Goal: Task Accomplishment & Management: Manage account settings

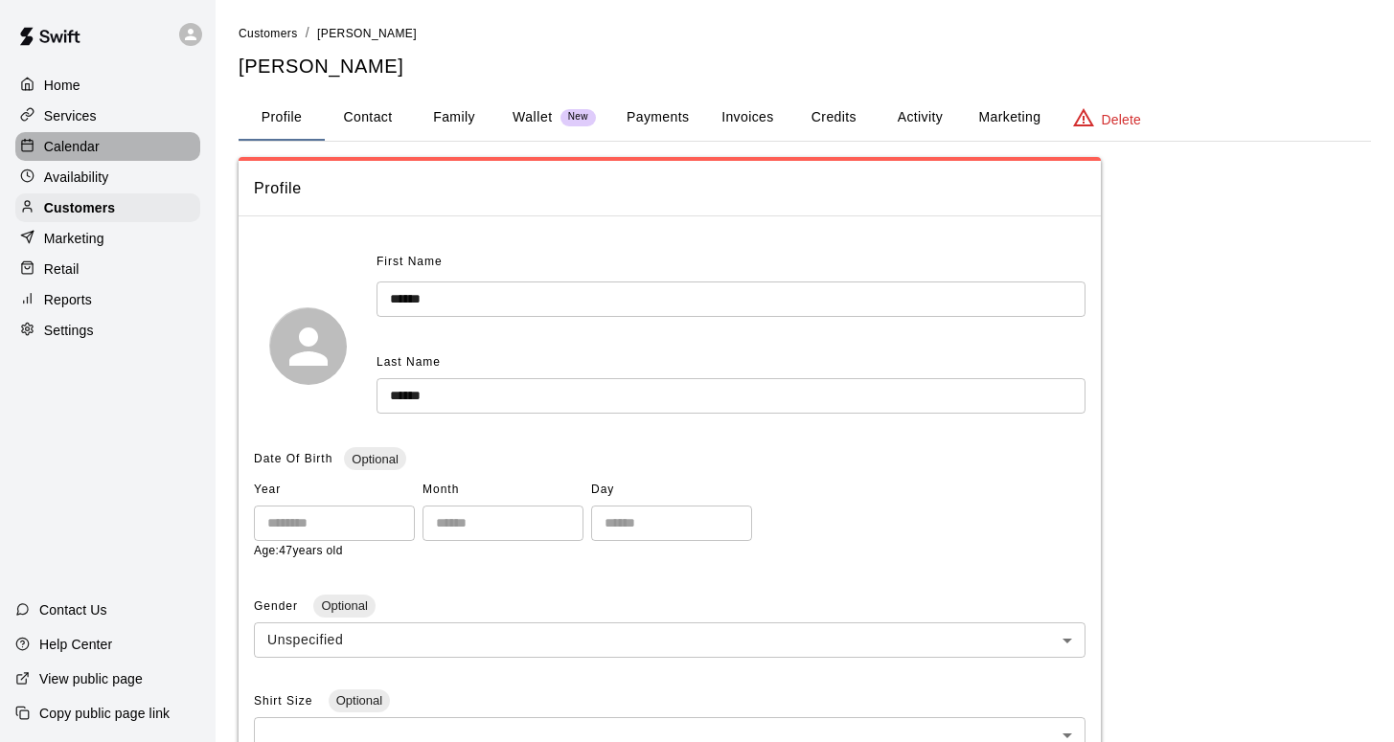
click at [77, 147] on p "Calendar" at bounding box center [72, 146] width 56 height 19
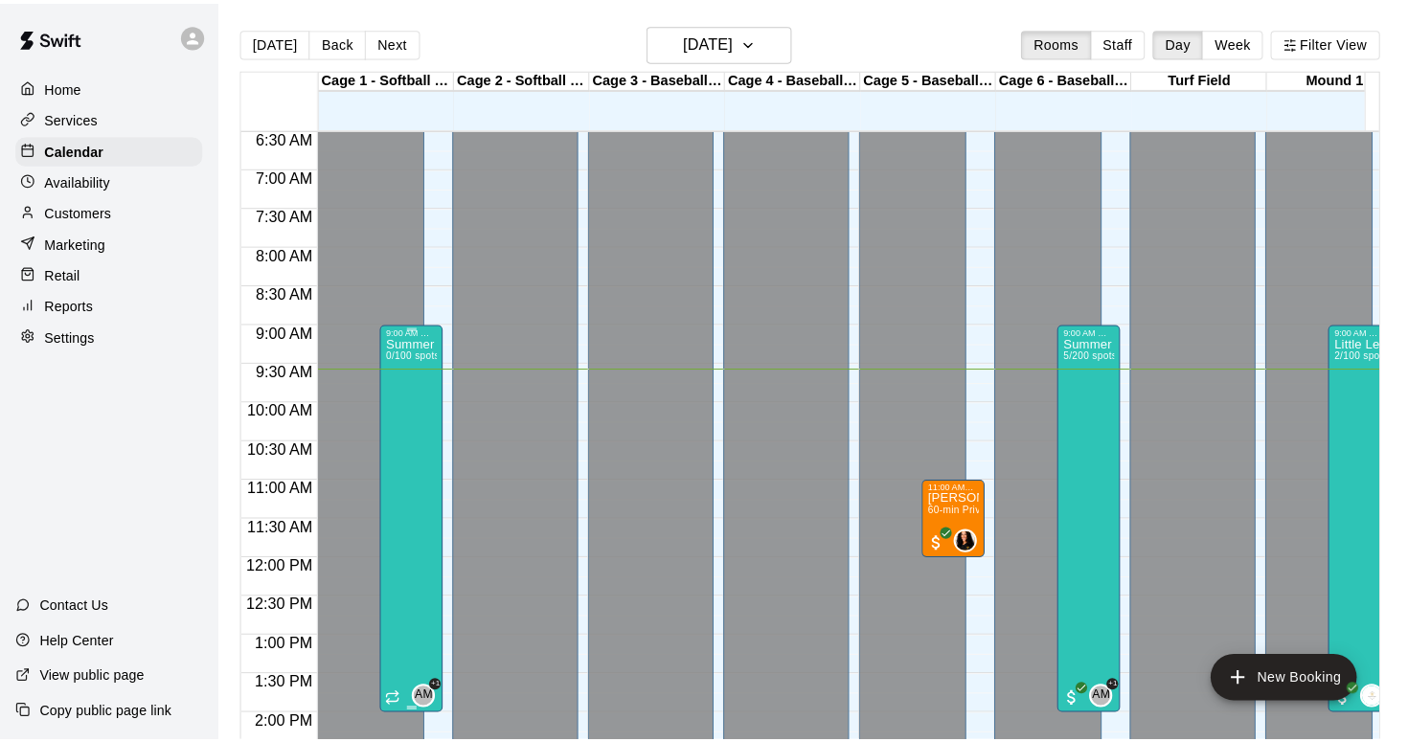
scroll to position [503, 0]
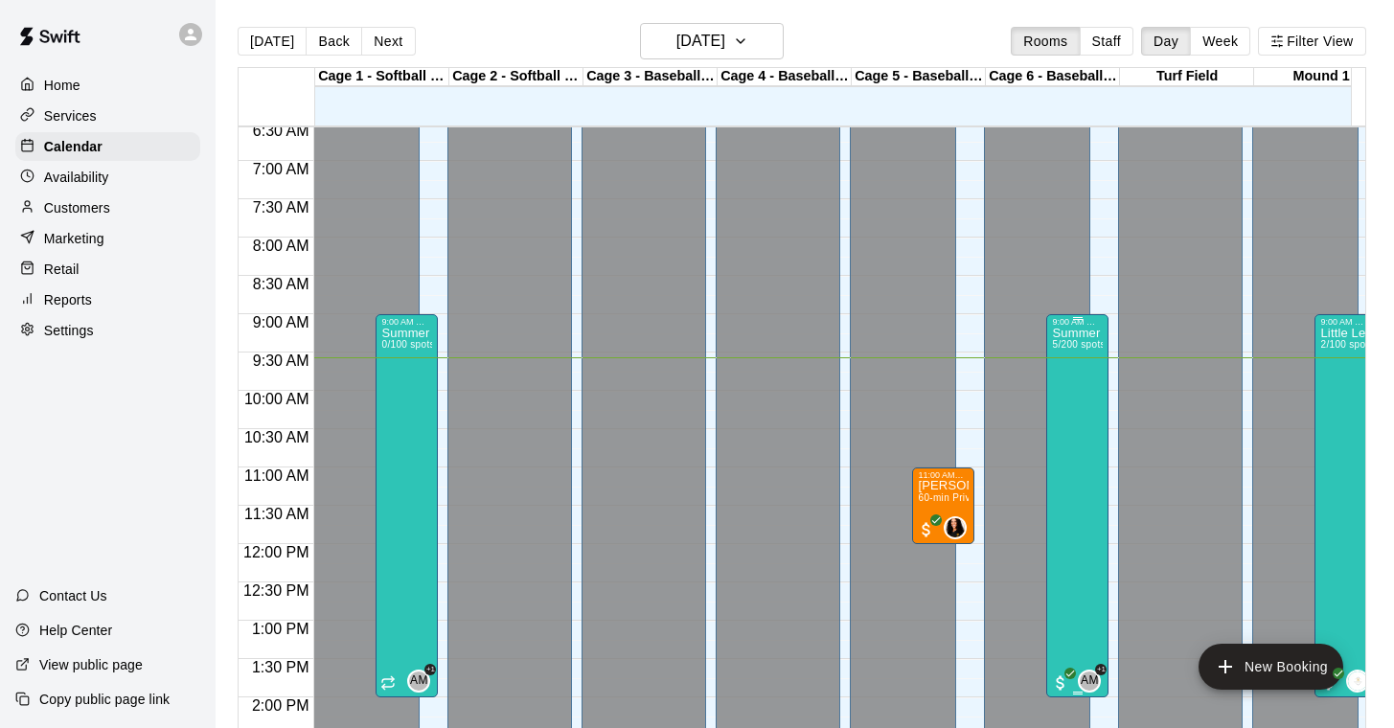
click at [1074, 400] on div "Summer Camp 2025 - DAY RATE 5/200 spots" at bounding box center [1077, 691] width 51 height 728
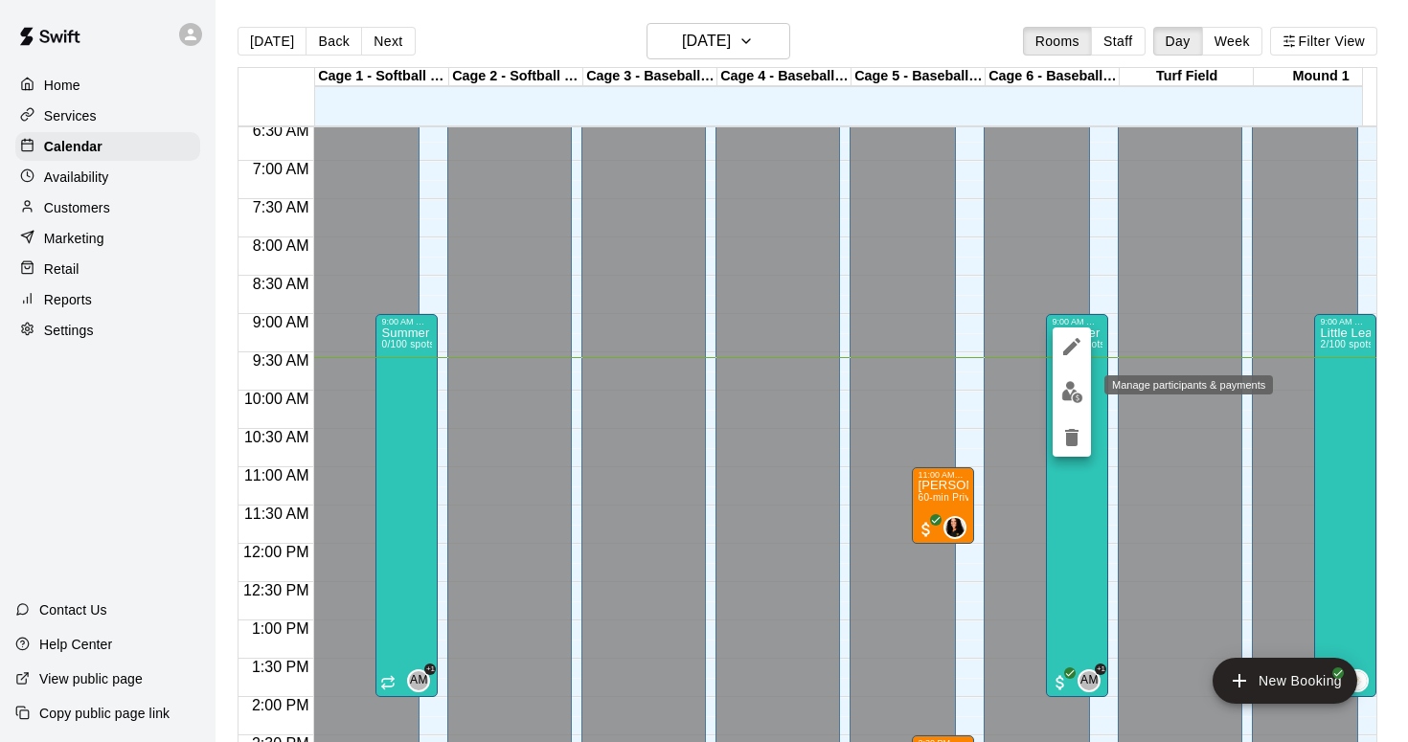
click at [1071, 388] on img "edit" at bounding box center [1072, 392] width 22 height 22
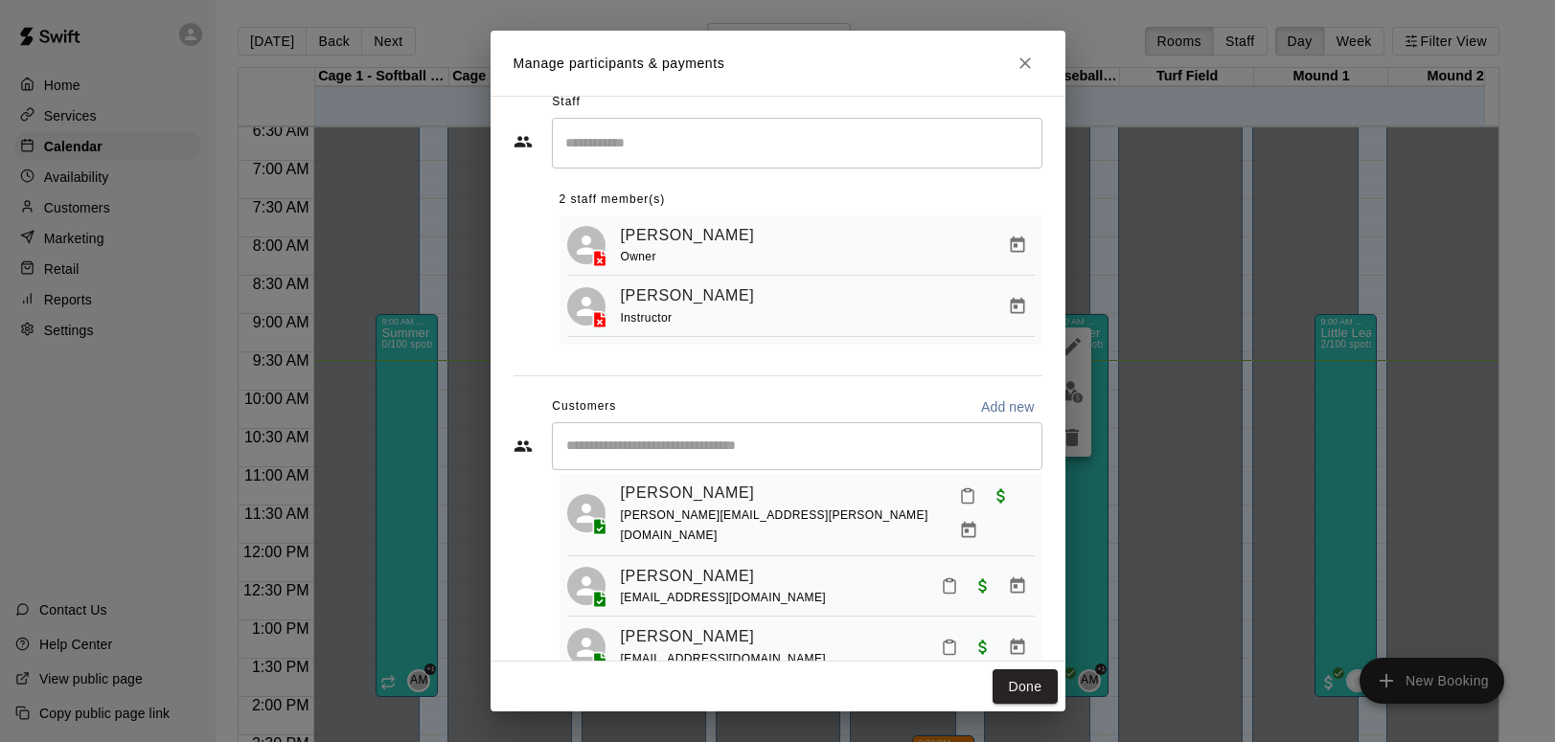
scroll to position [62, 0]
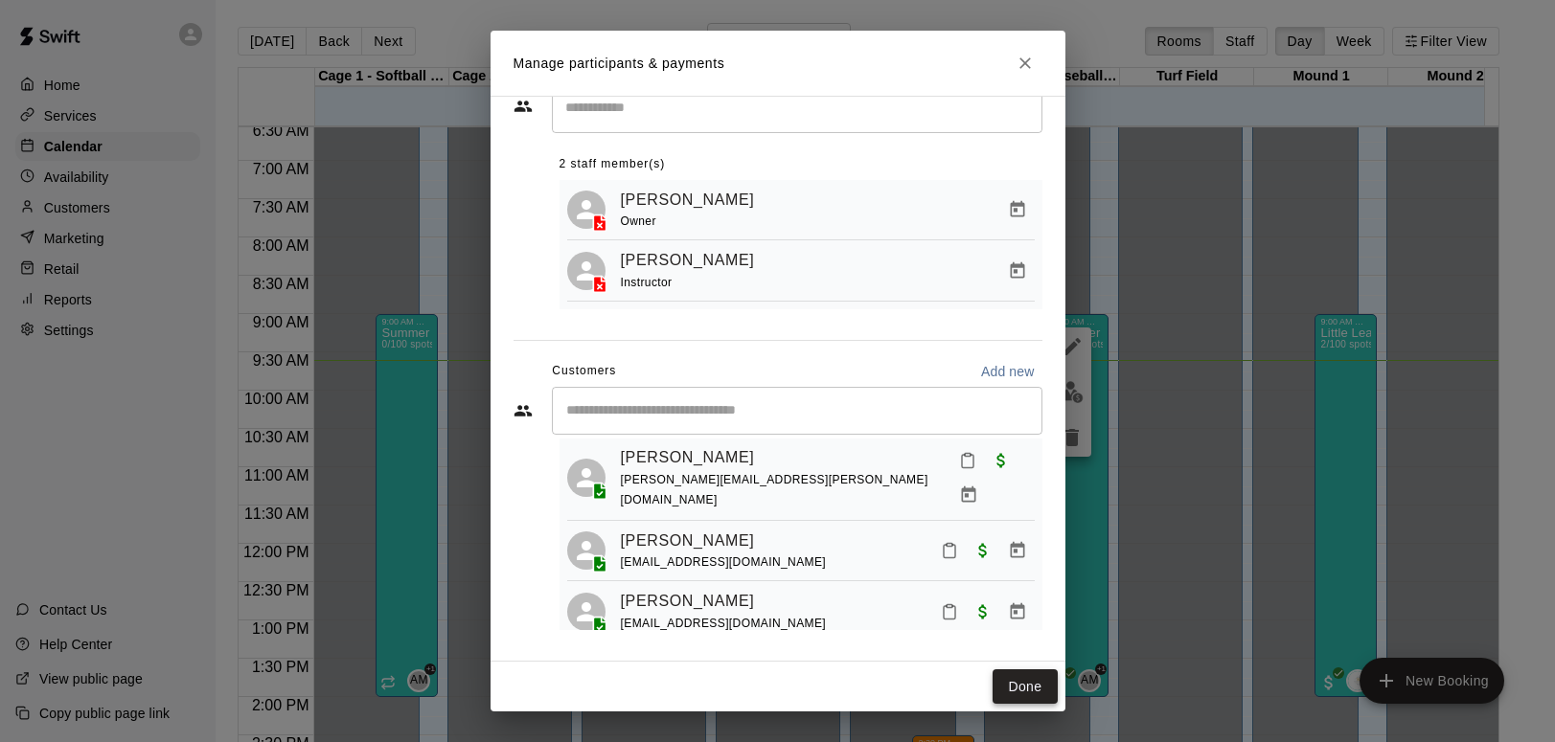
click at [1013, 686] on button "Done" at bounding box center [1024, 687] width 64 height 35
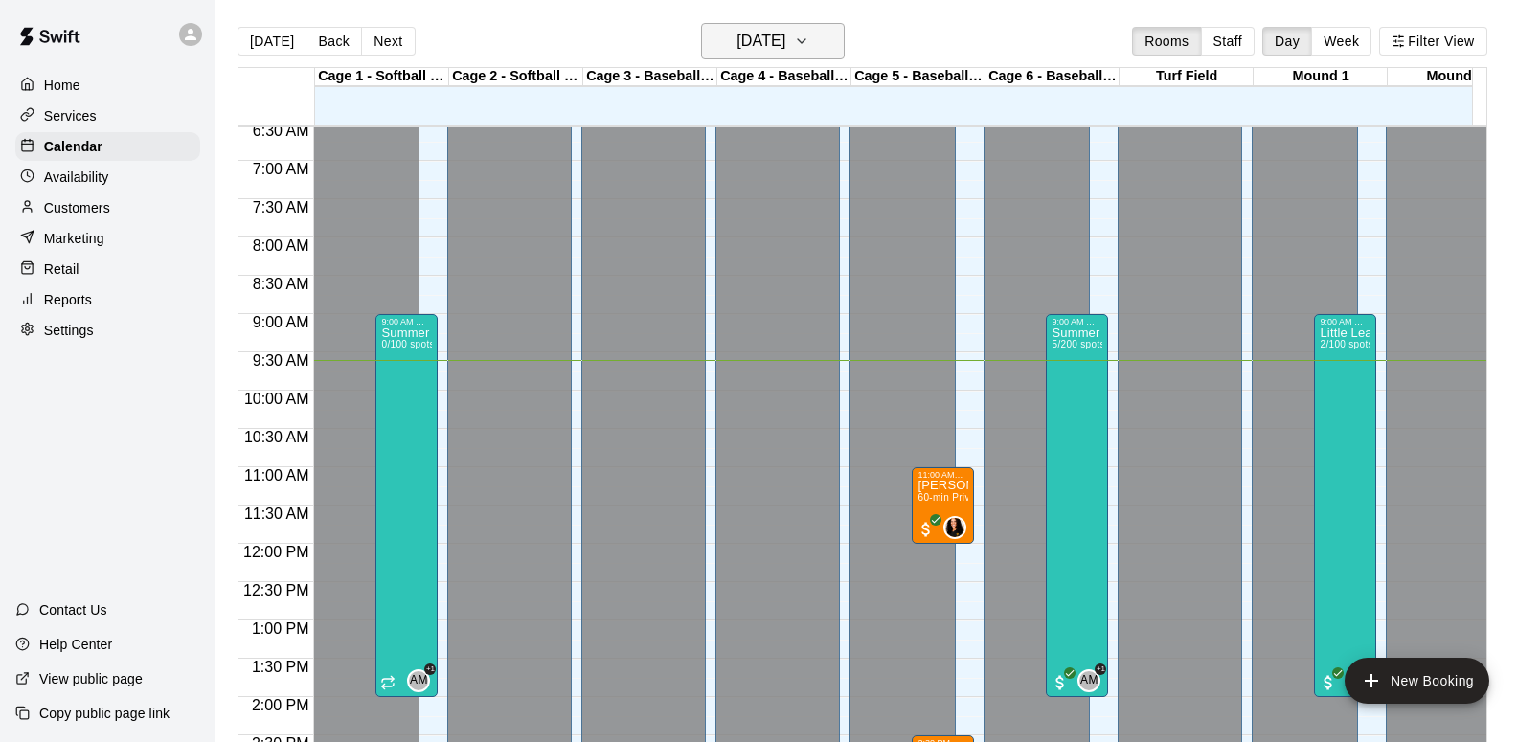
click at [809, 43] on icon "button" at bounding box center [801, 41] width 15 height 23
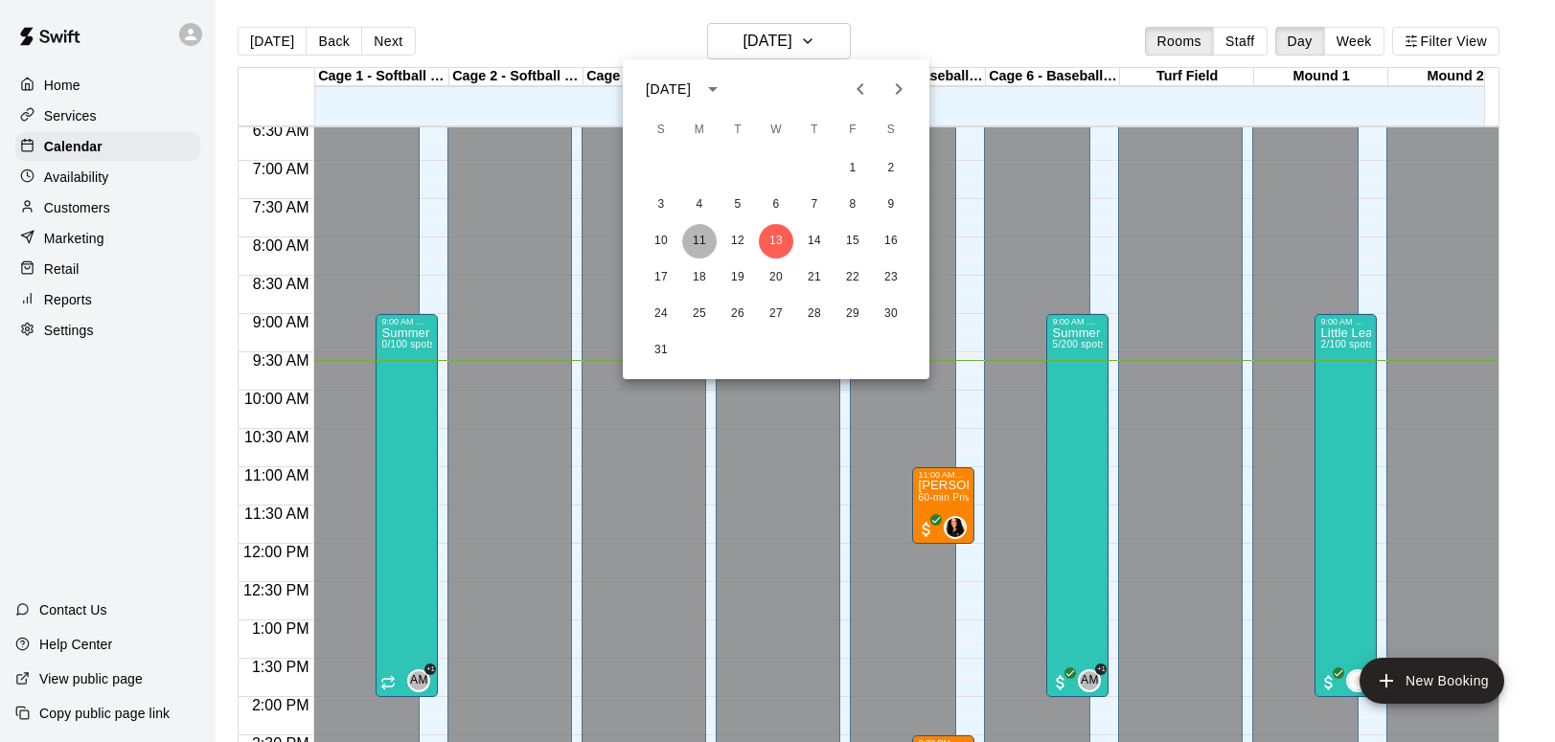
click at [702, 239] on button "11" at bounding box center [699, 241] width 34 height 34
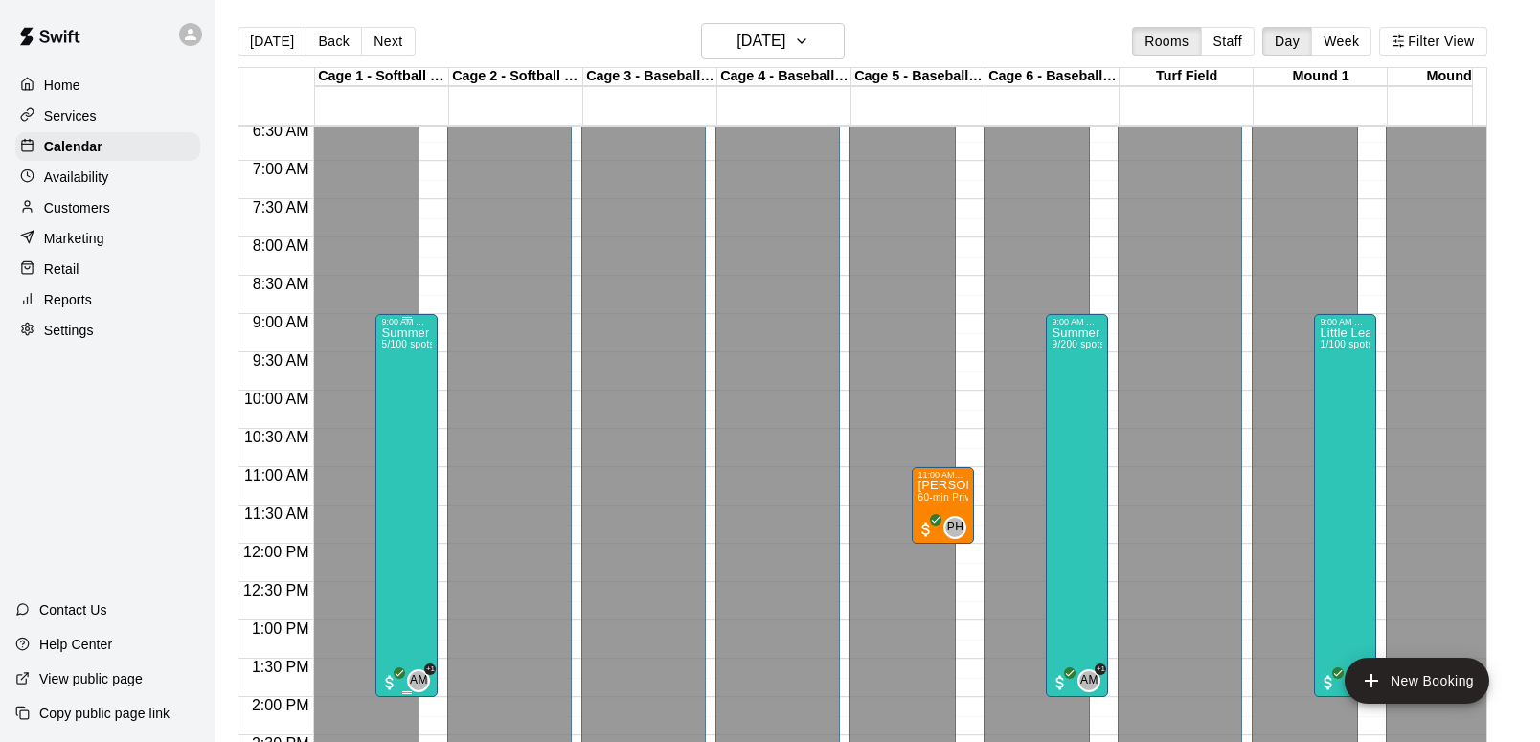
click at [408, 418] on div "Summer Camp 2025 - WEEK RATE 5/100 spots" at bounding box center [406, 698] width 51 height 742
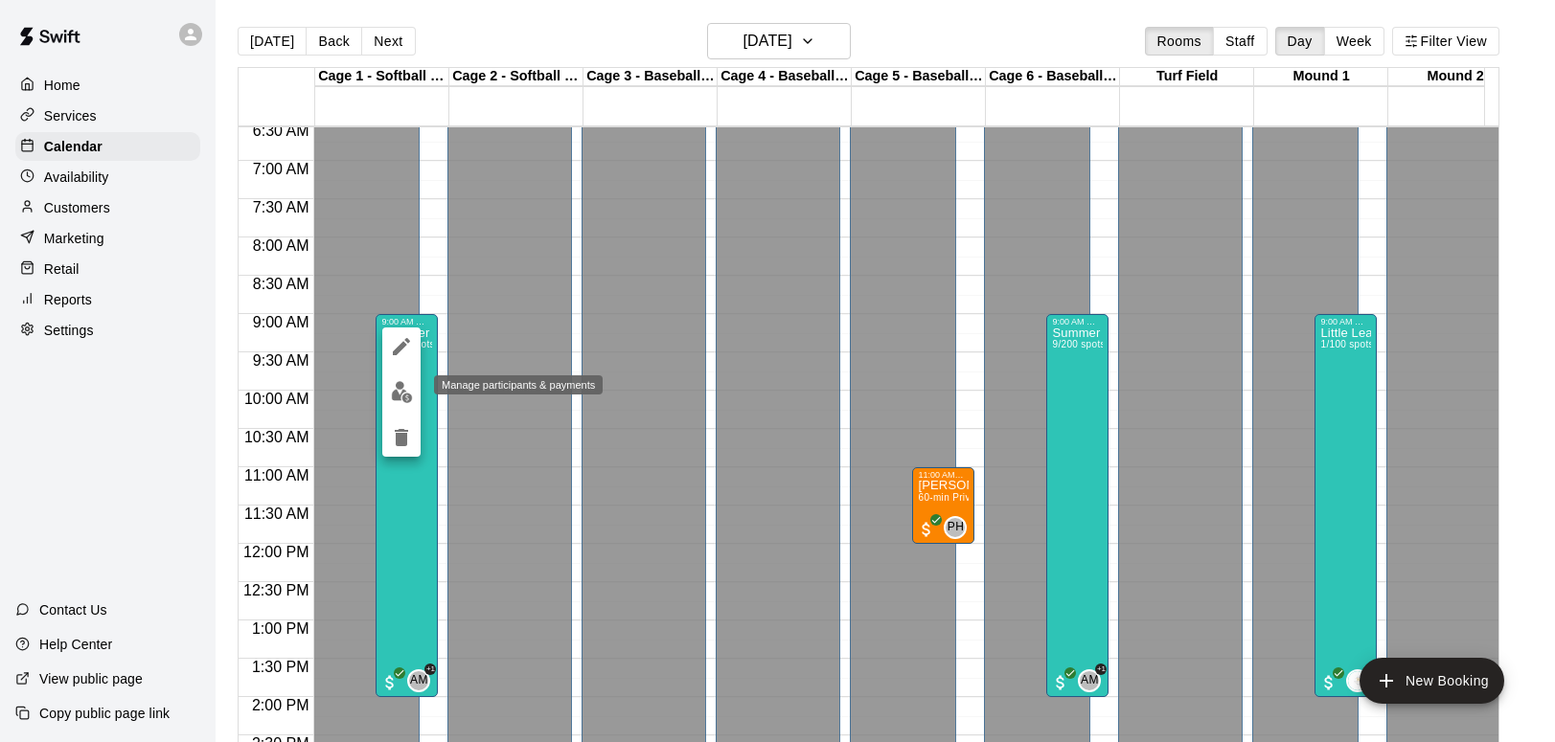
click at [401, 392] on img "edit" at bounding box center [402, 392] width 22 height 22
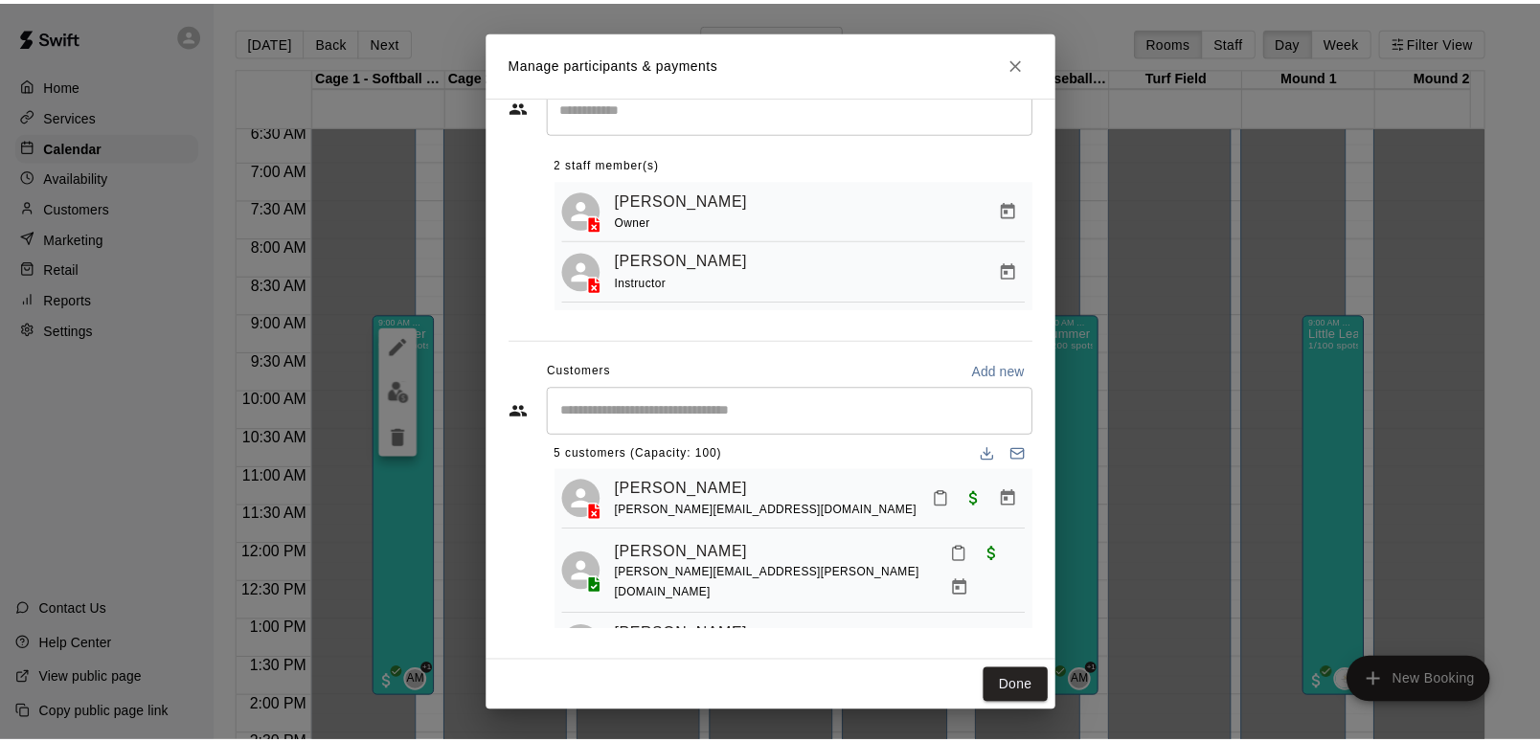
scroll to position [0, 0]
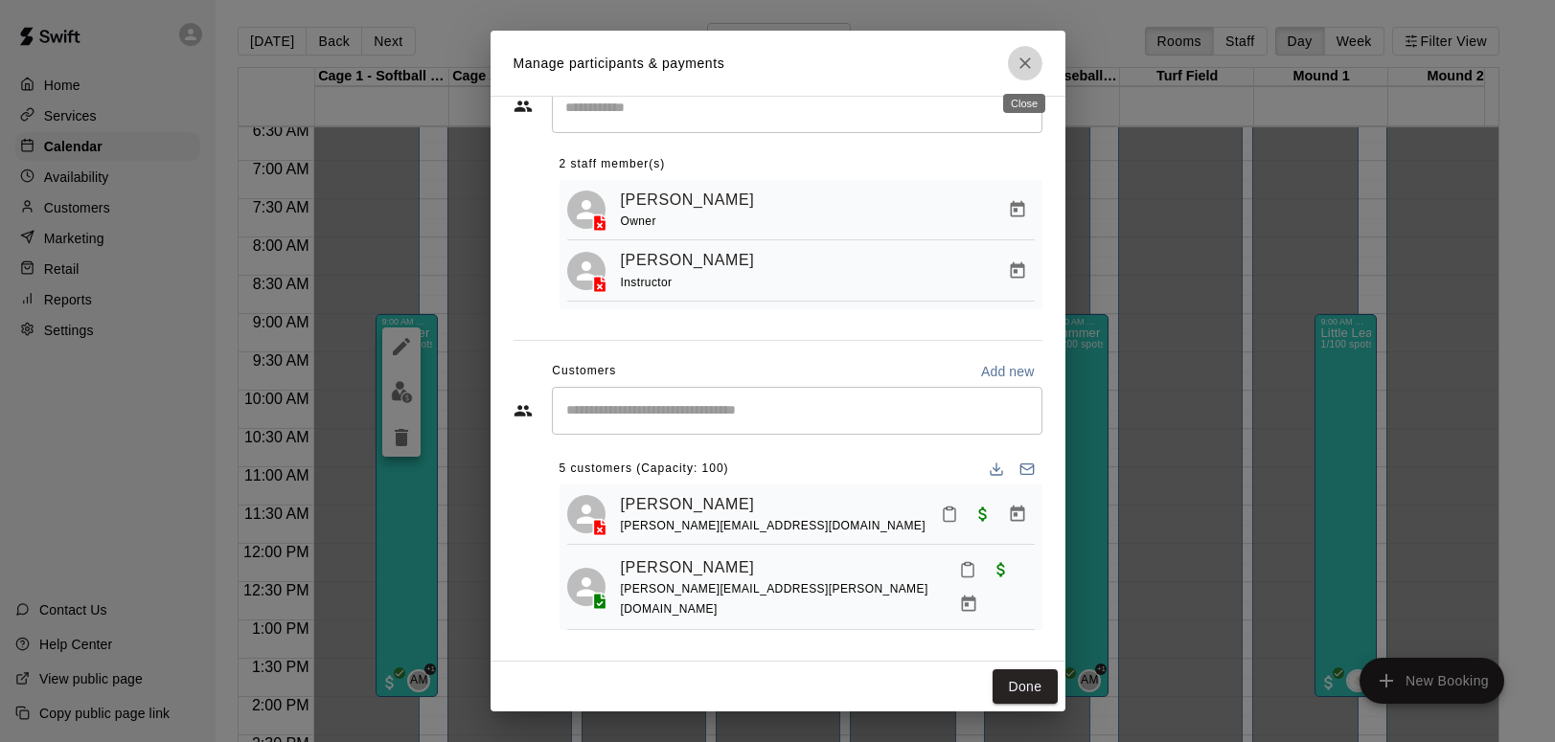
click at [1026, 60] on icon "Close" at bounding box center [1024, 62] width 11 height 11
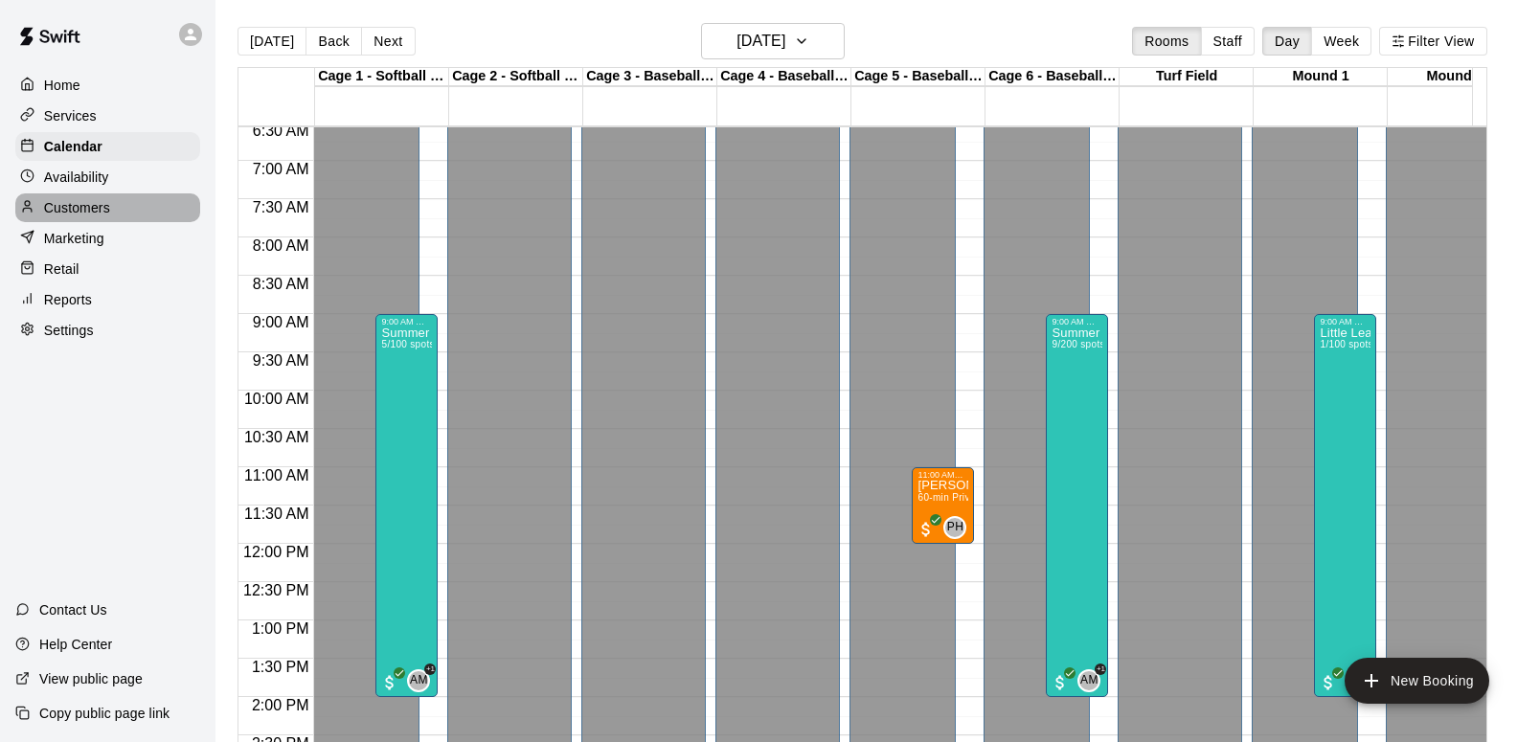
click at [70, 201] on p "Customers" at bounding box center [77, 207] width 66 height 19
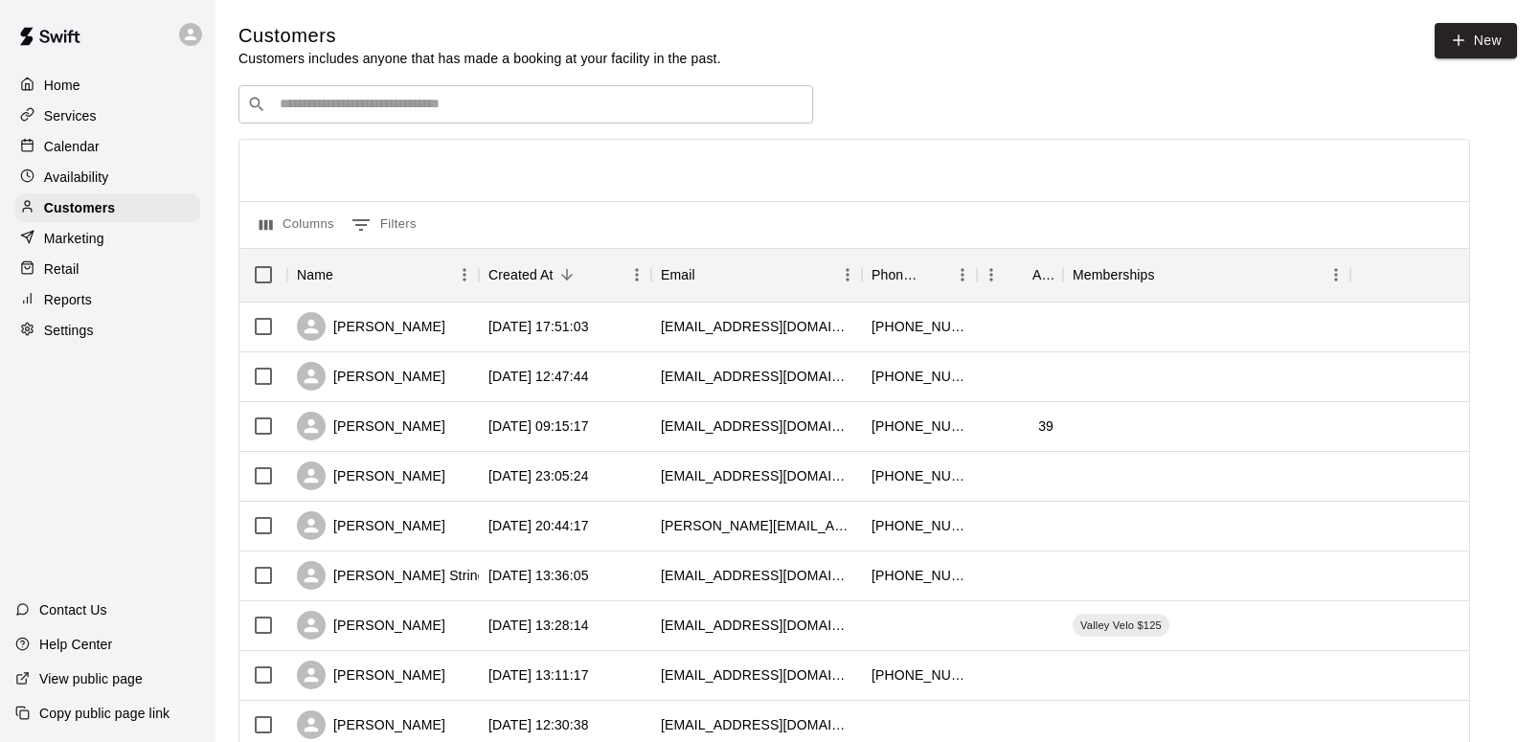
click at [409, 113] on input "Search customers by name or email" at bounding box center [539, 104] width 531 height 19
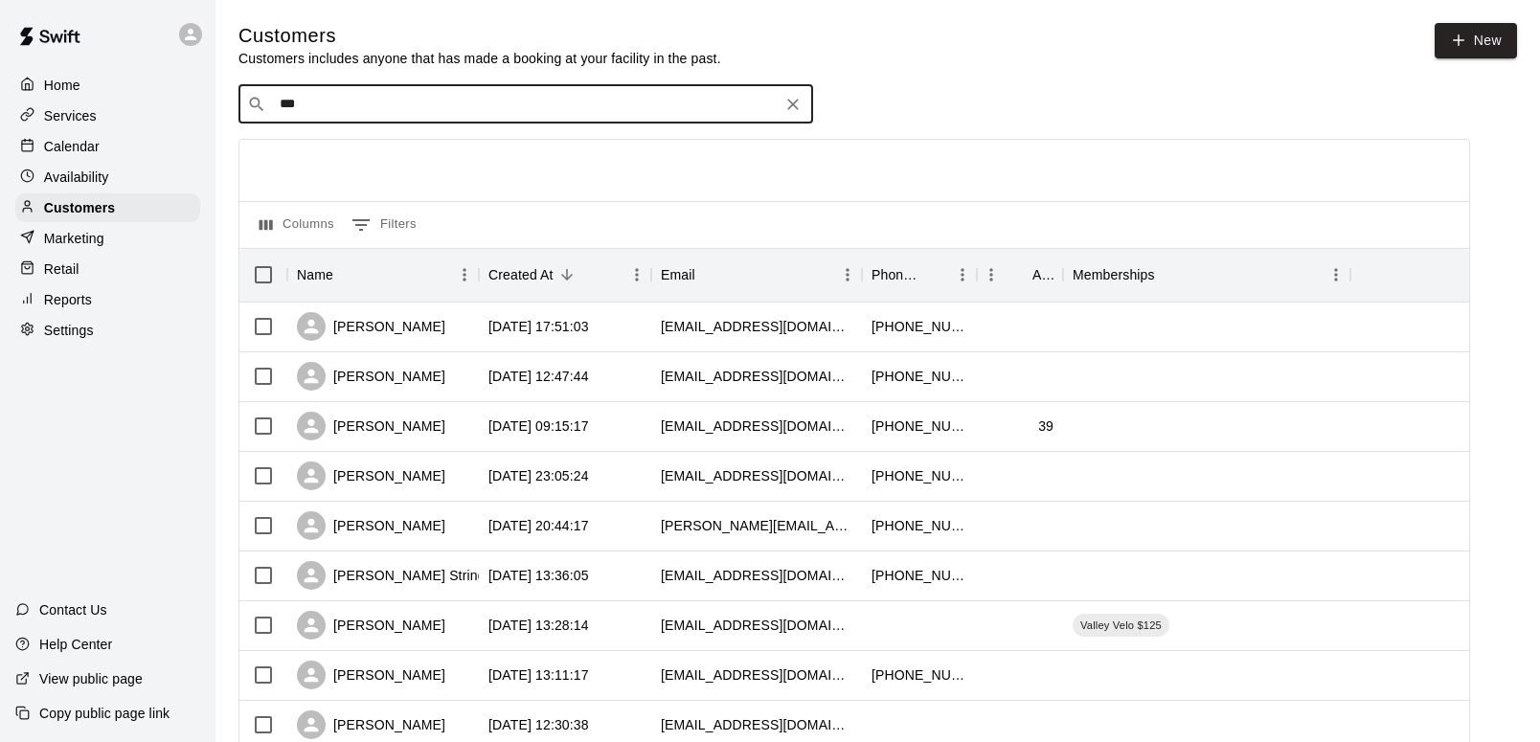
type input "****"
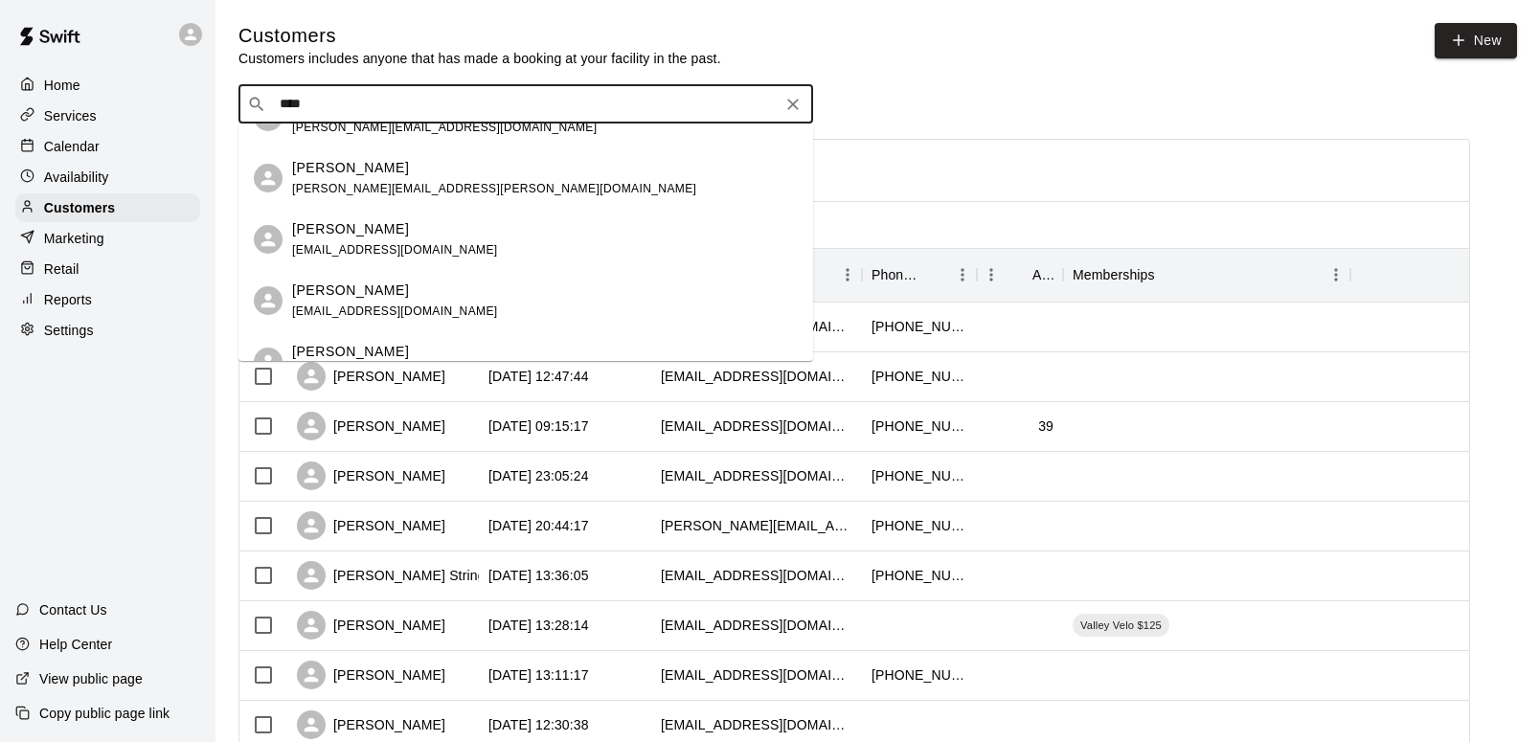
scroll to position [646, 0]
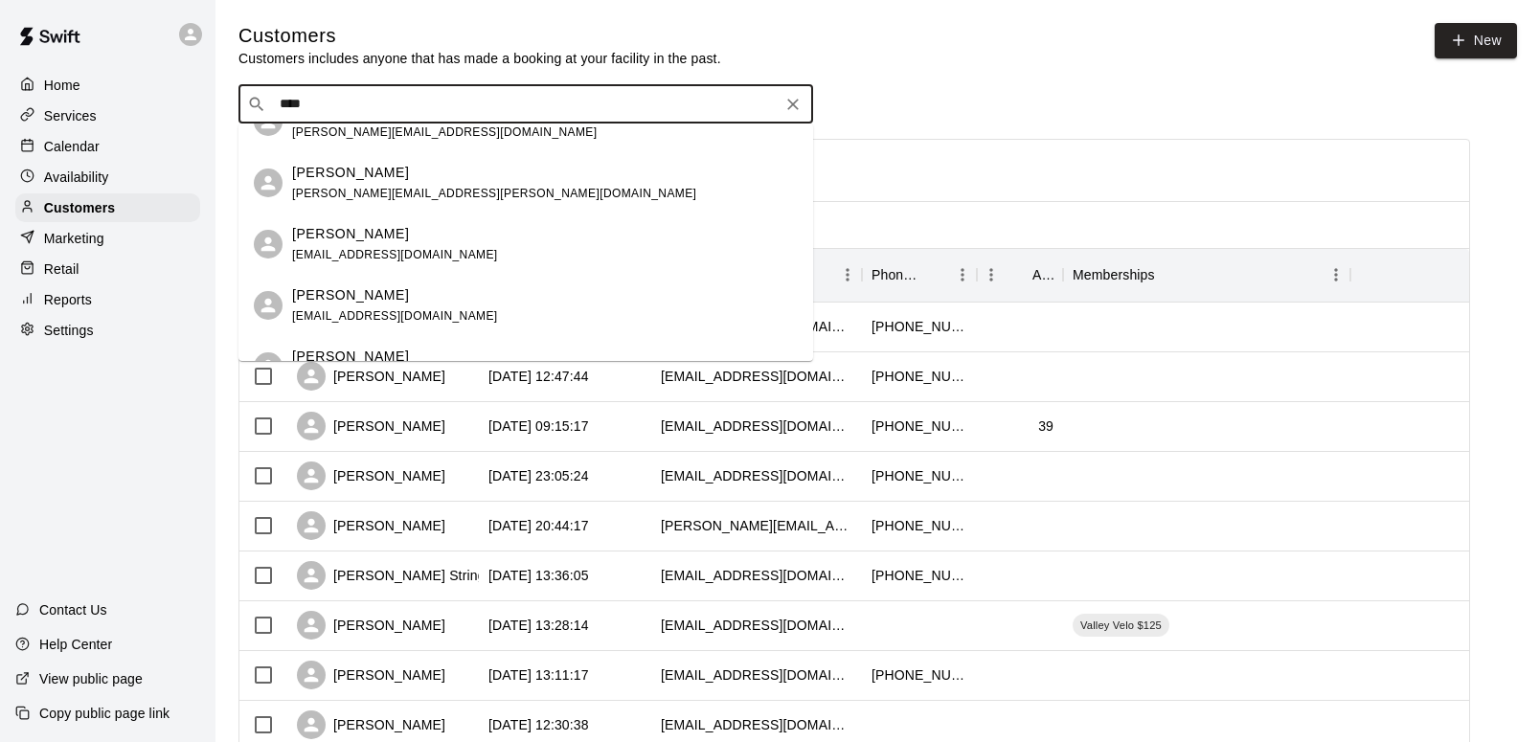
click at [334, 183] on div "[PERSON_NAME] Spiwak [EMAIL_ADDRESS][PERSON_NAME][DOMAIN_NAME]" at bounding box center [494, 183] width 404 height 41
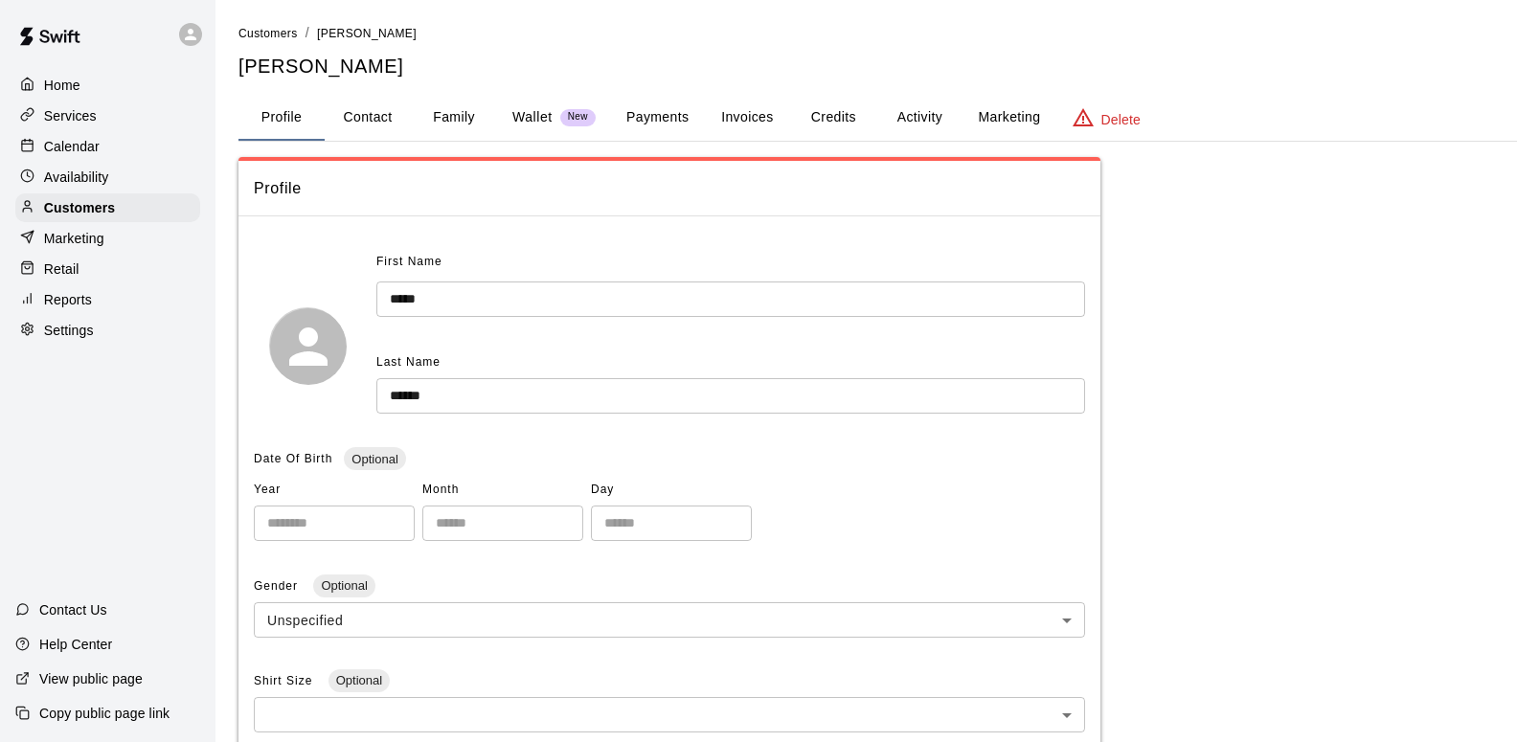
click at [650, 116] on button "Payments" at bounding box center [657, 118] width 93 height 46
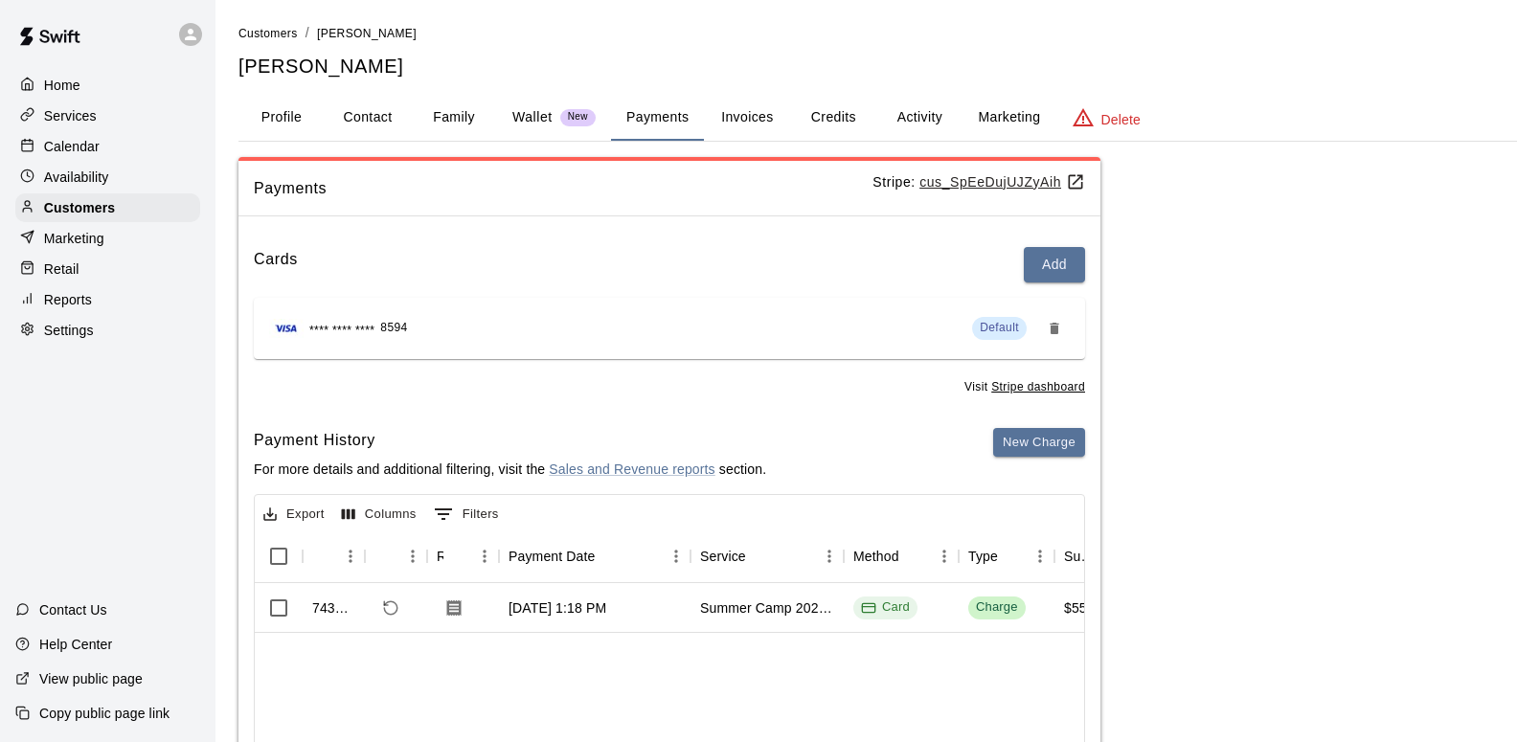
click at [919, 116] on button "Activity" at bounding box center [919, 118] width 86 height 46
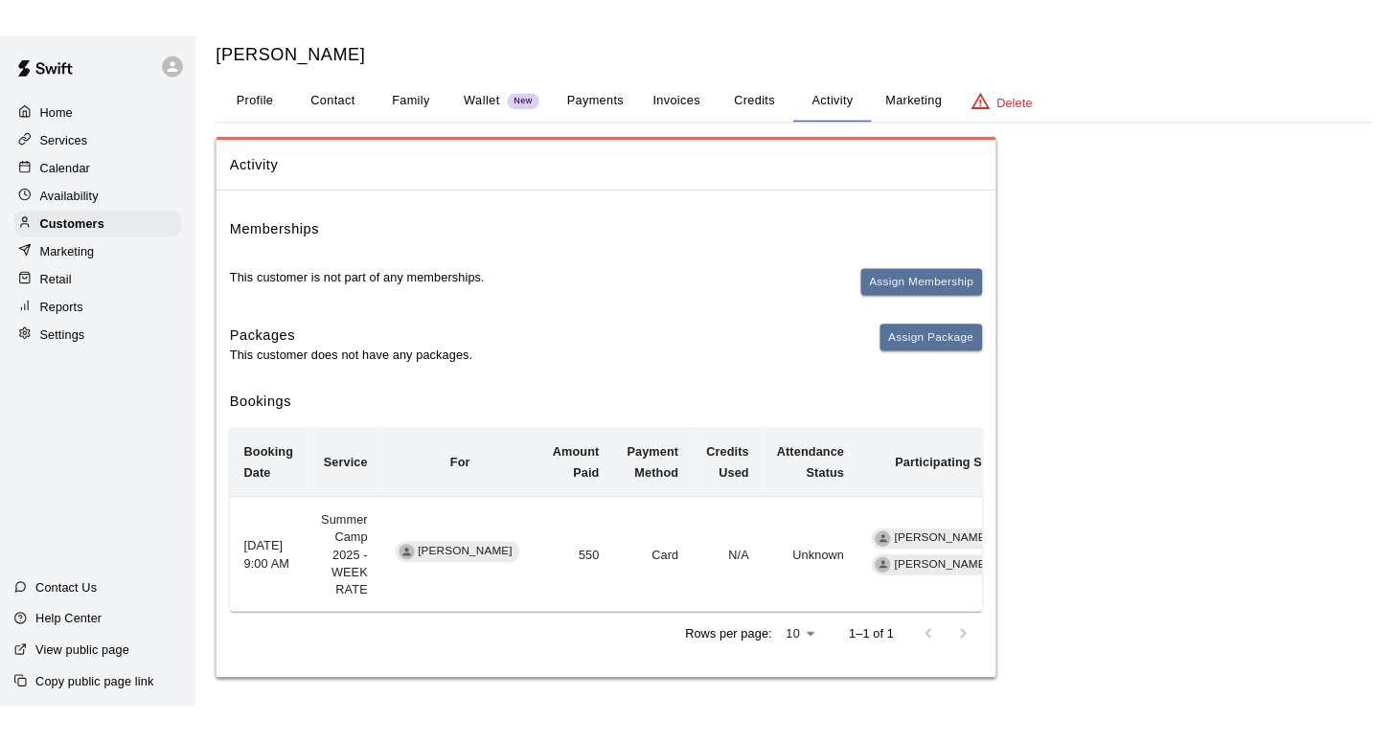
scroll to position [51, 0]
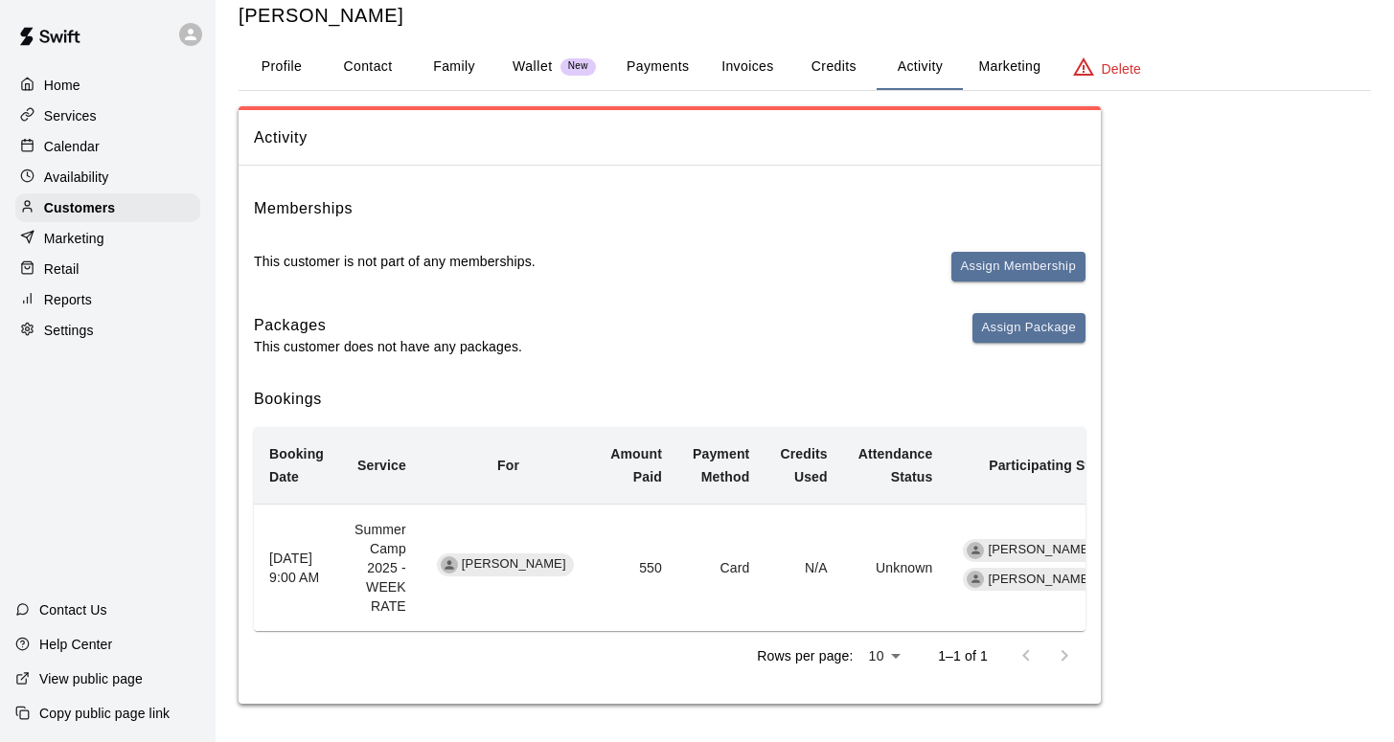
click at [70, 146] on p "Calendar" at bounding box center [72, 146] width 56 height 19
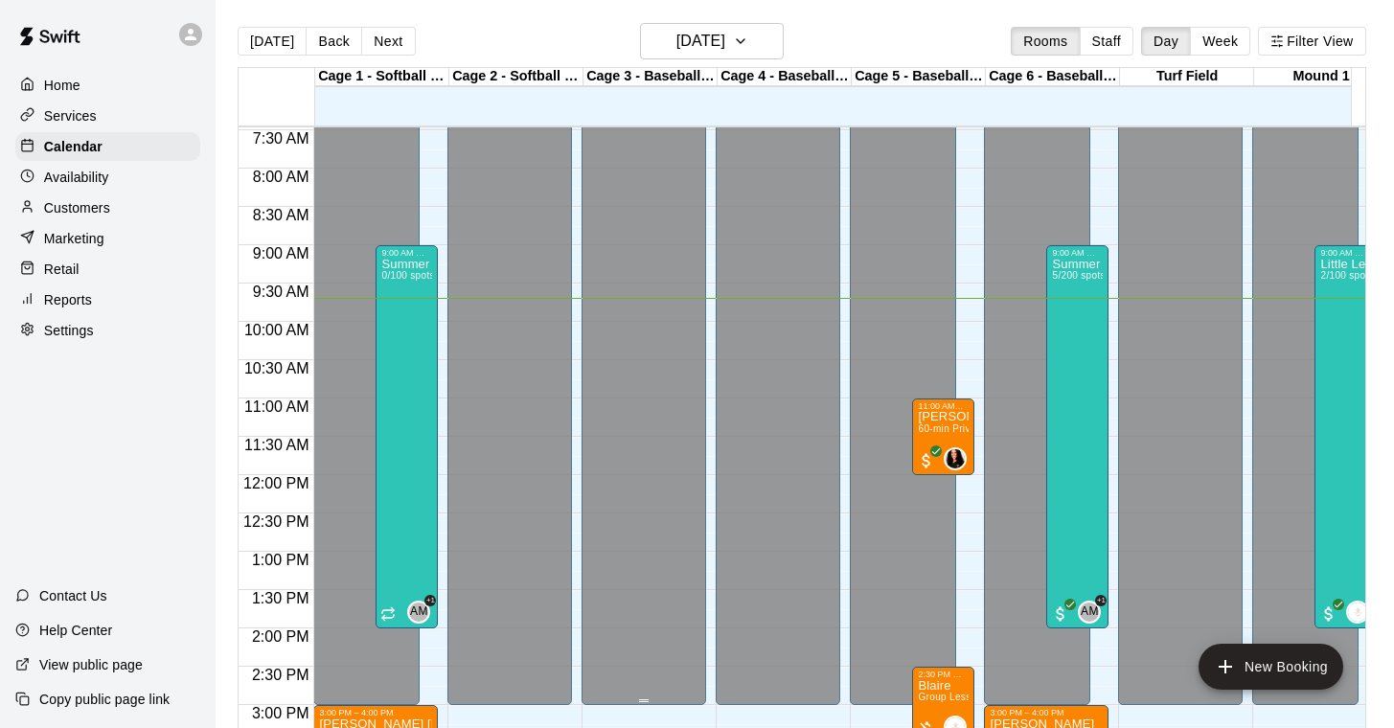
scroll to position [576, 0]
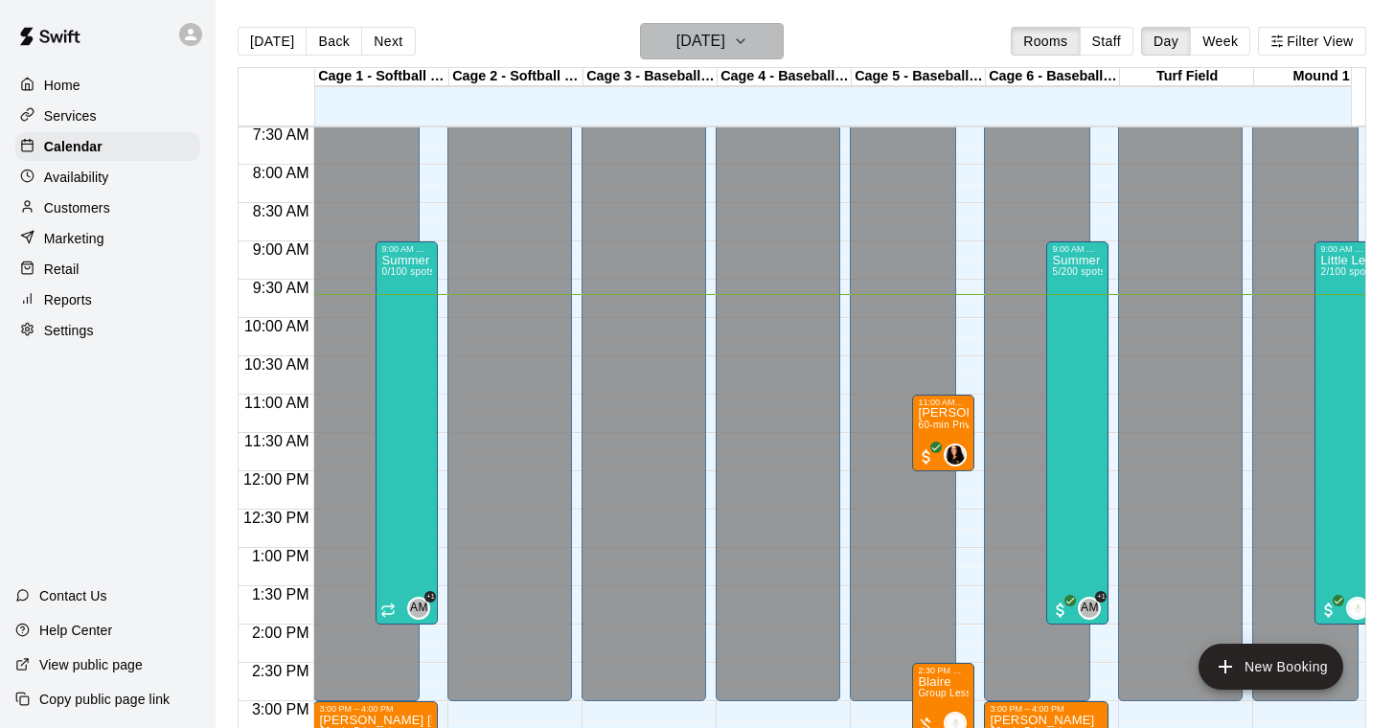
click at [744, 40] on icon "button" at bounding box center [741, 41] width 8 height 4
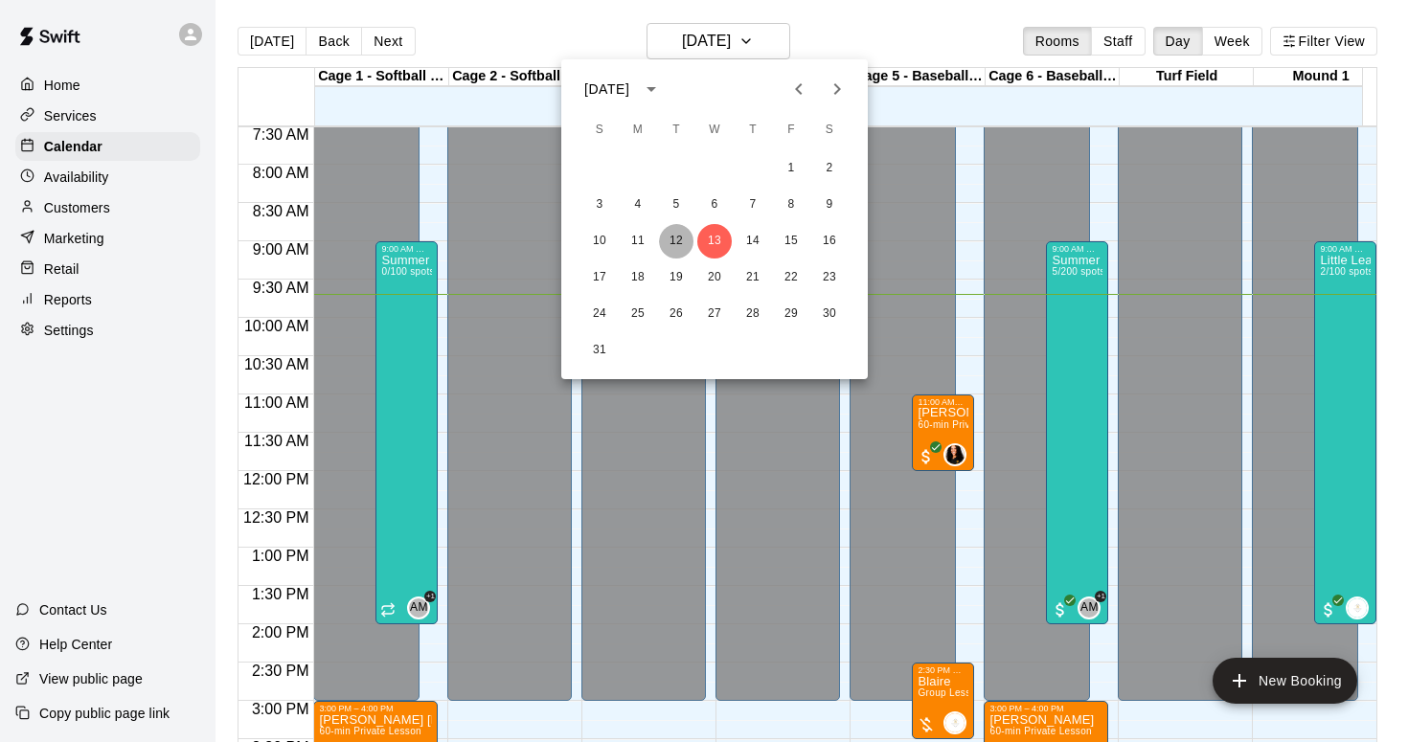
click at [676, 240] on button "12" at bounding box center [676, 241] width 34 height 34
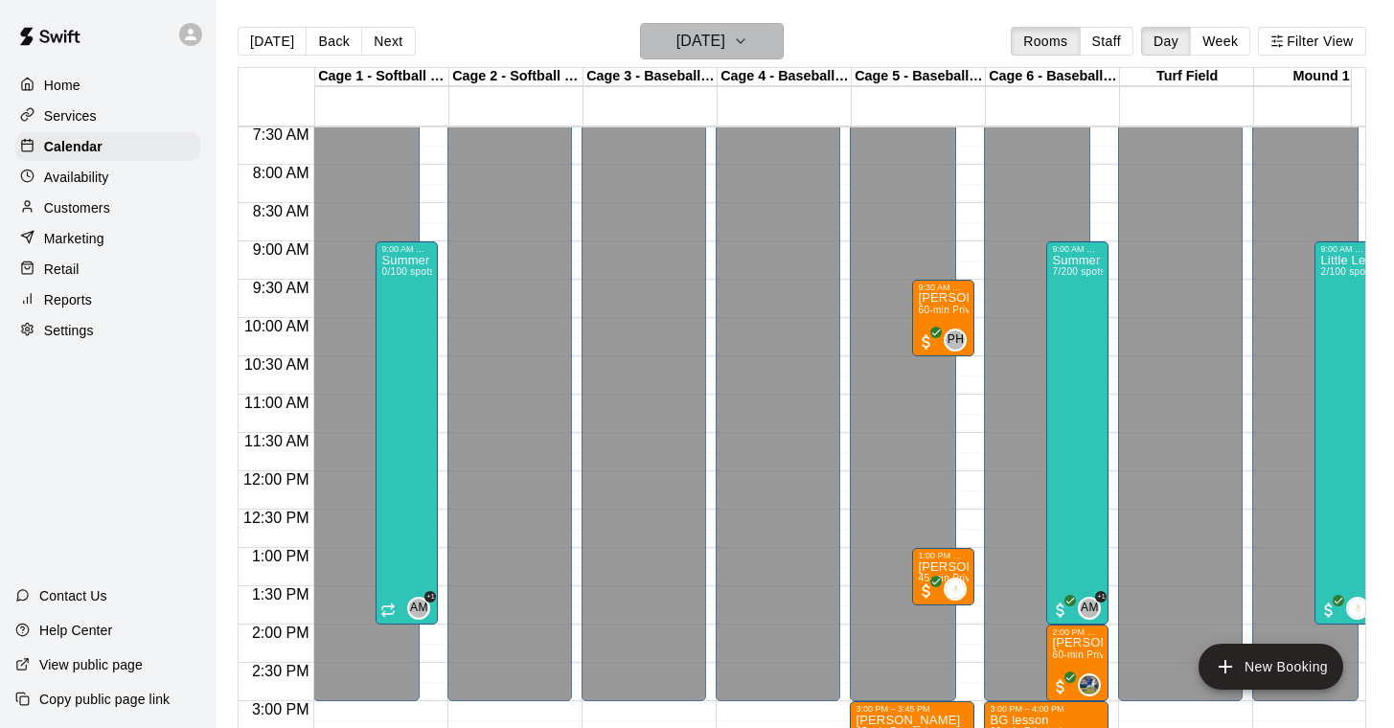
click at [748, 39] on icon "button" at bounding box center [740, 41] width 15 height 23
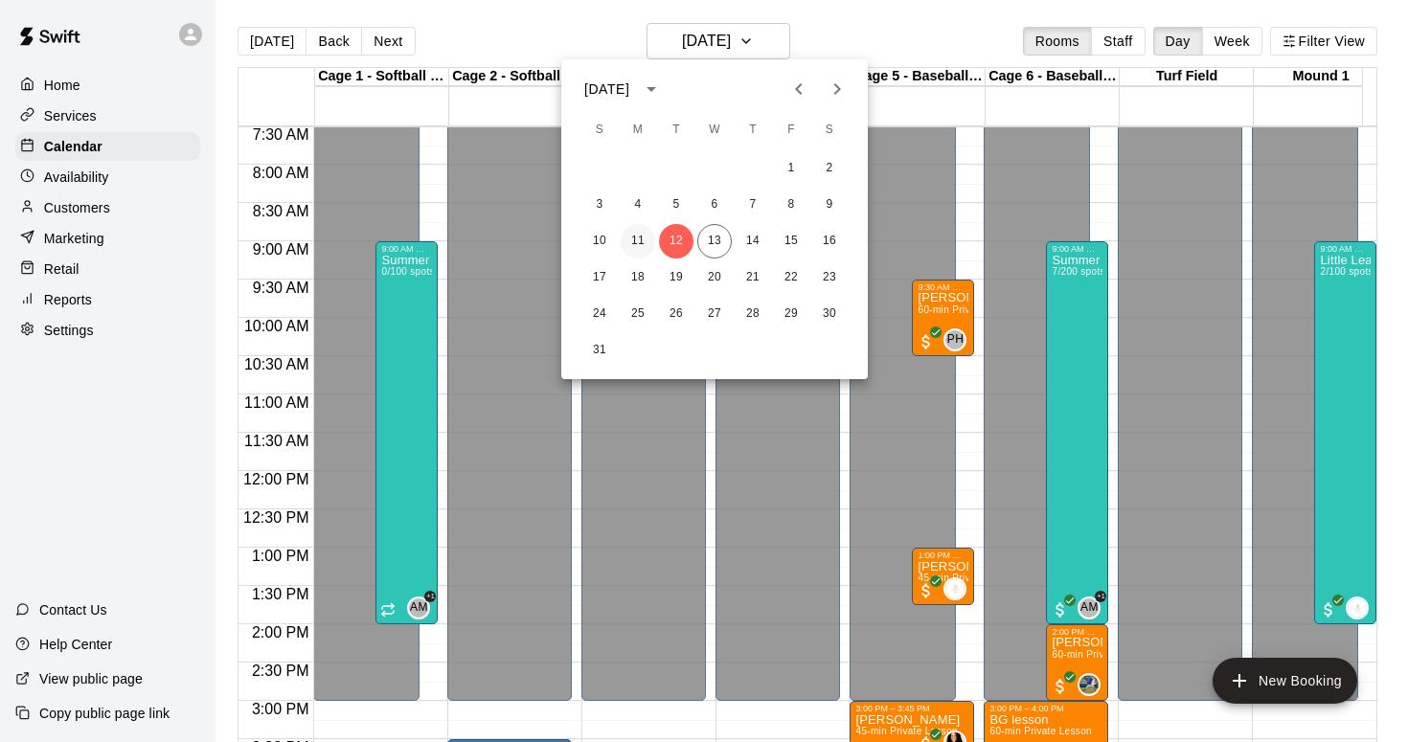
click at [633, 239] on button "11" at bounding box center [638, 241] width 34 height 34
